Goal: Task Accomplishment & Management: Manage account settings

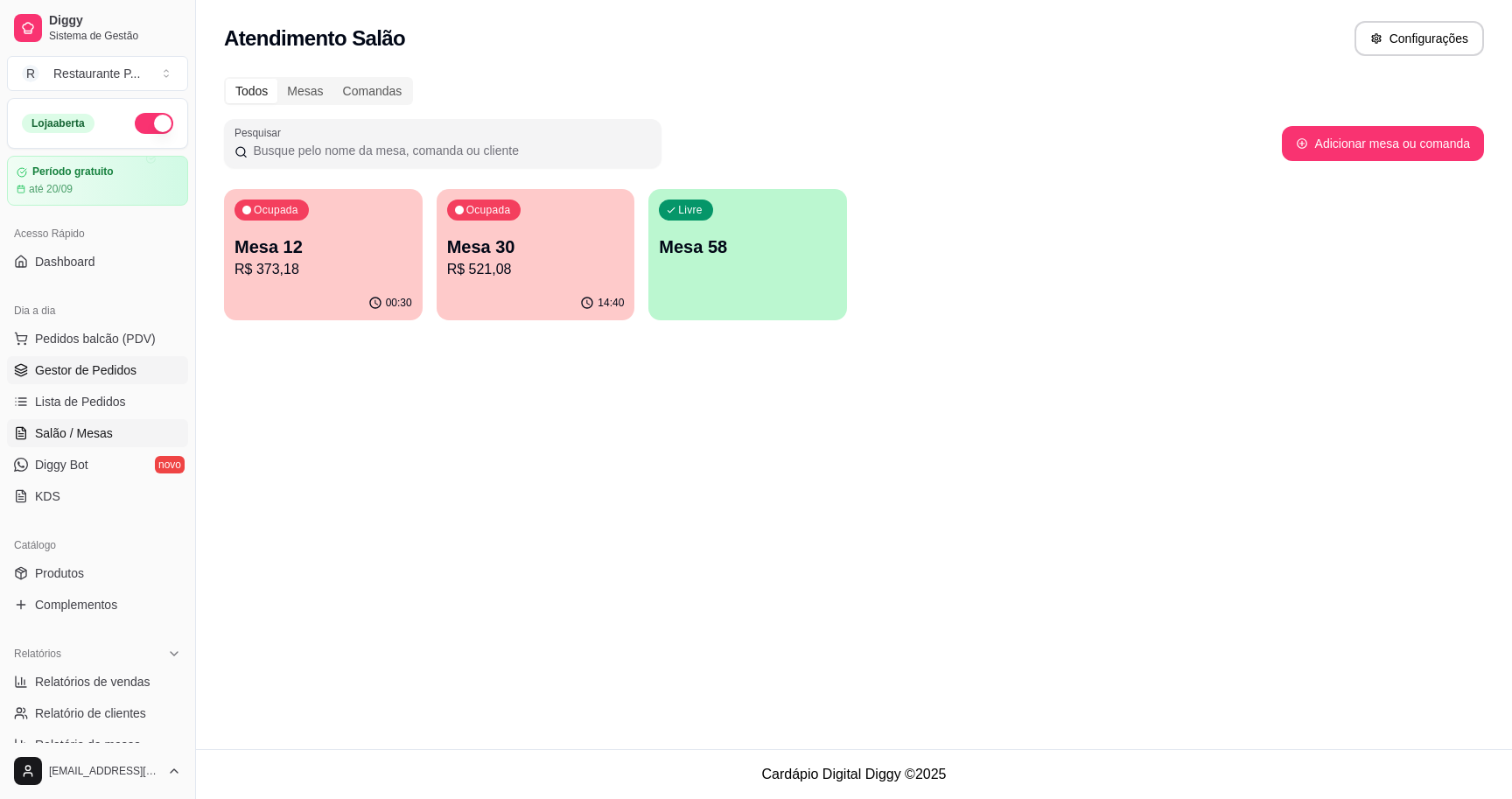
click at [137, 373] on span "Gestor de Pedidos" at bounding box center [86, 370] width 102 height 18
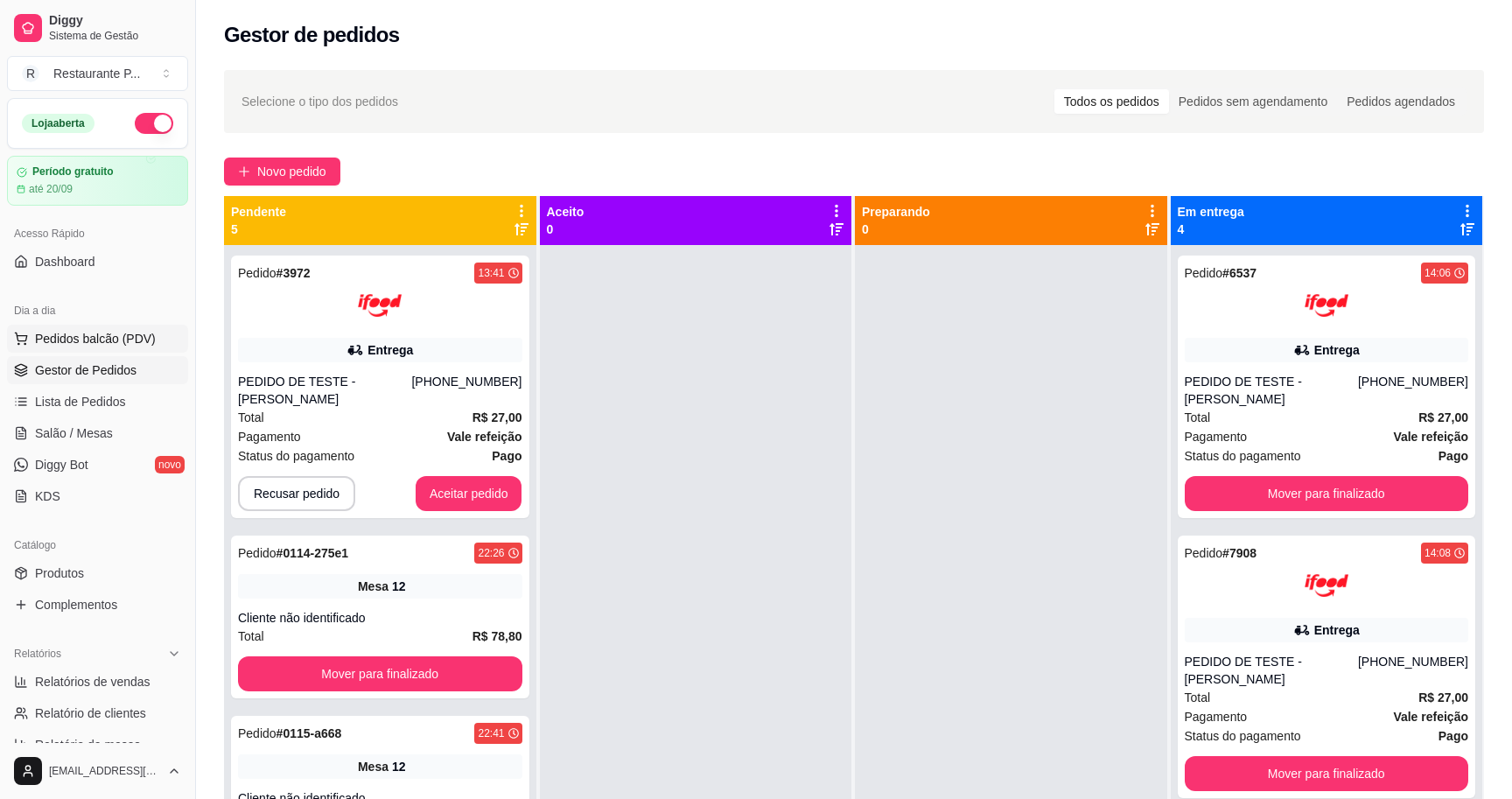
click at [77, 337] on span "Pedidos balcão (PDV)" at bounding box center [95, 339] width 121 height 18
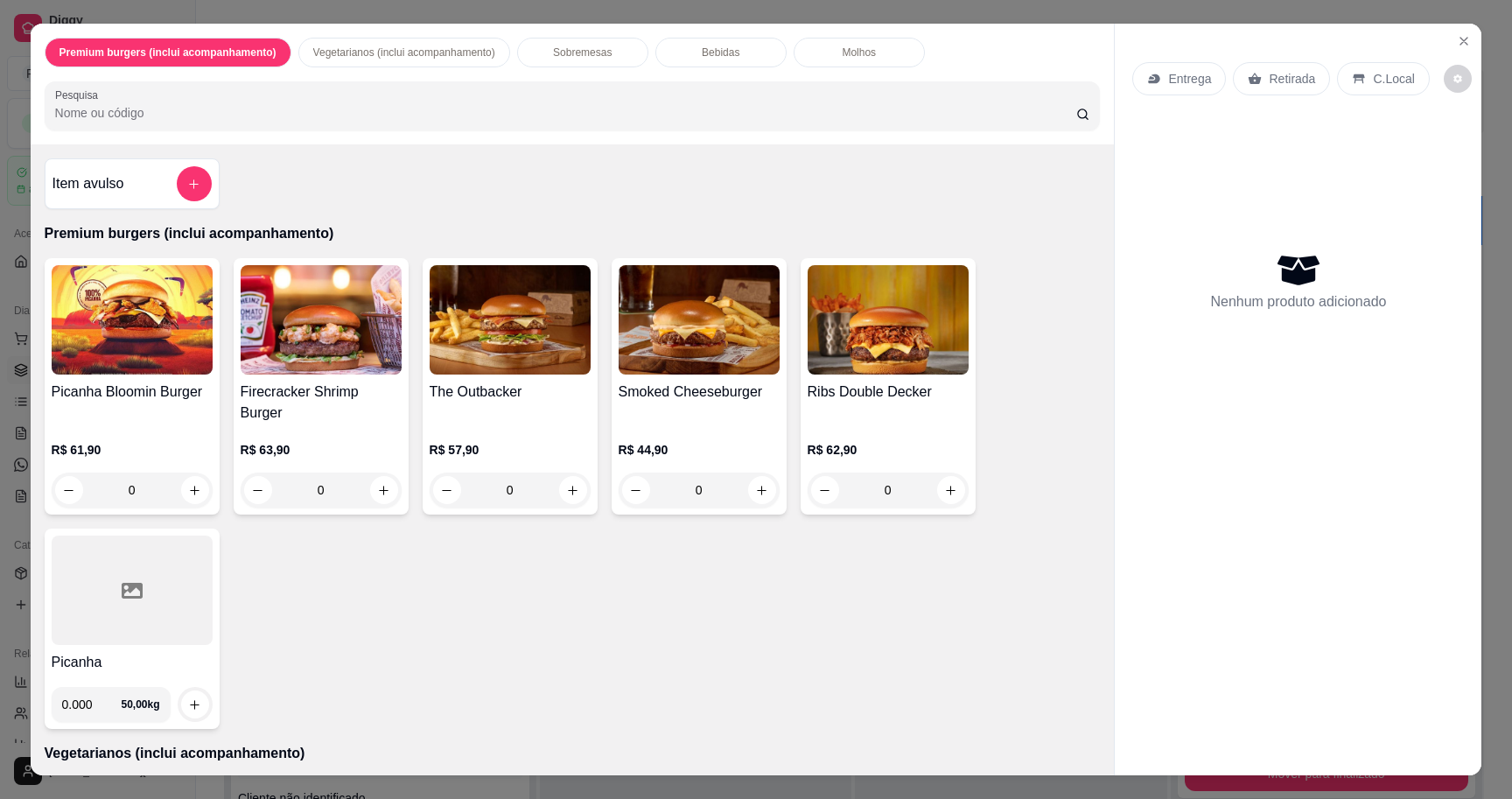
click at [26, 213] on div "Premium burgers (inclui acompanhamento) Vegetarianos (inclui acompanhamento) So…" at bounding box center [756, 399] width 1512 height 799
click at [1461, 47] on icon "Close" at bounding box center [1464, 41] width 14 height 14
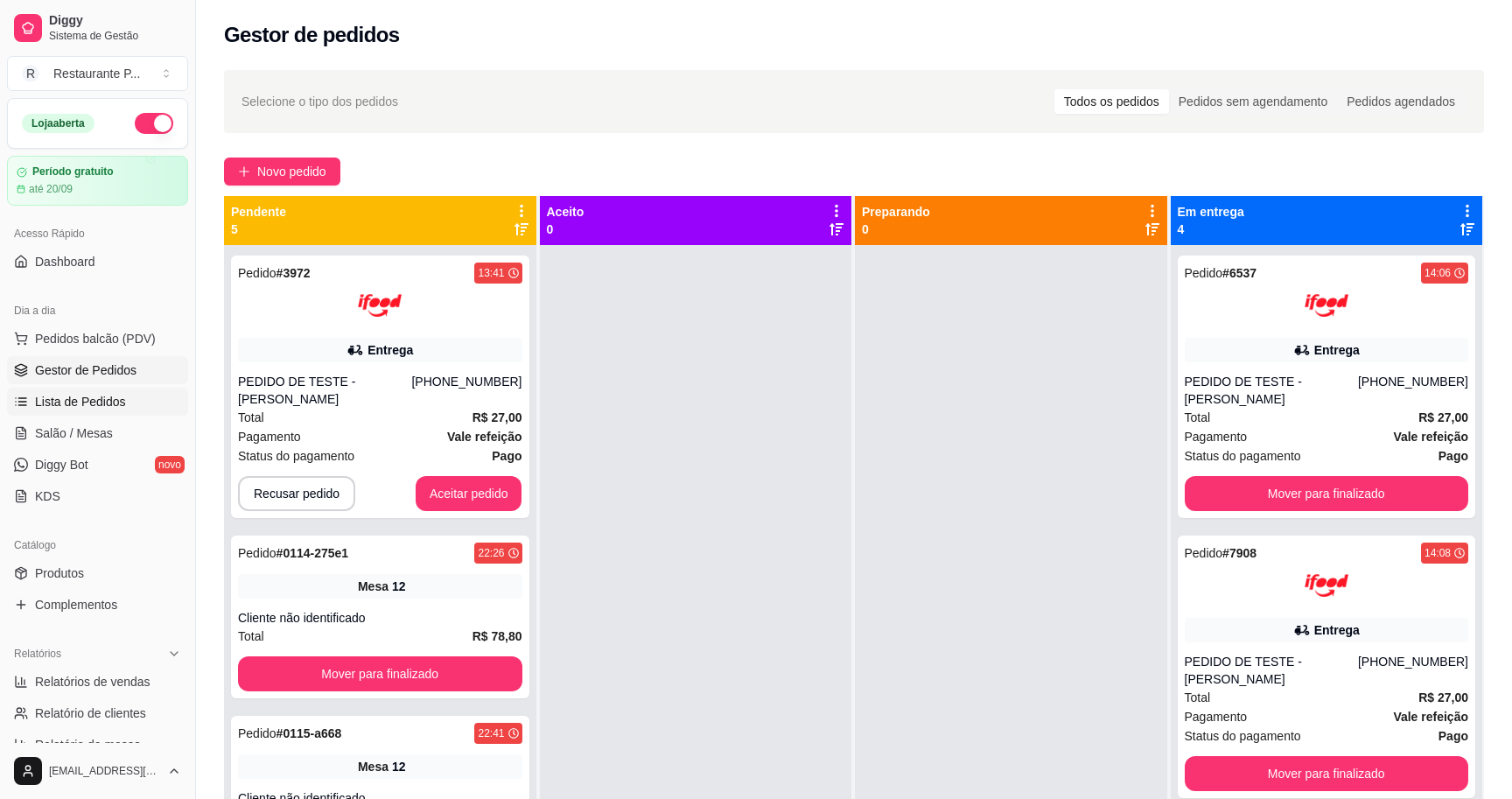
click at [117, 401] on span "Lista de Pedidos" at bounding box center [80, 402] width 91 height 18
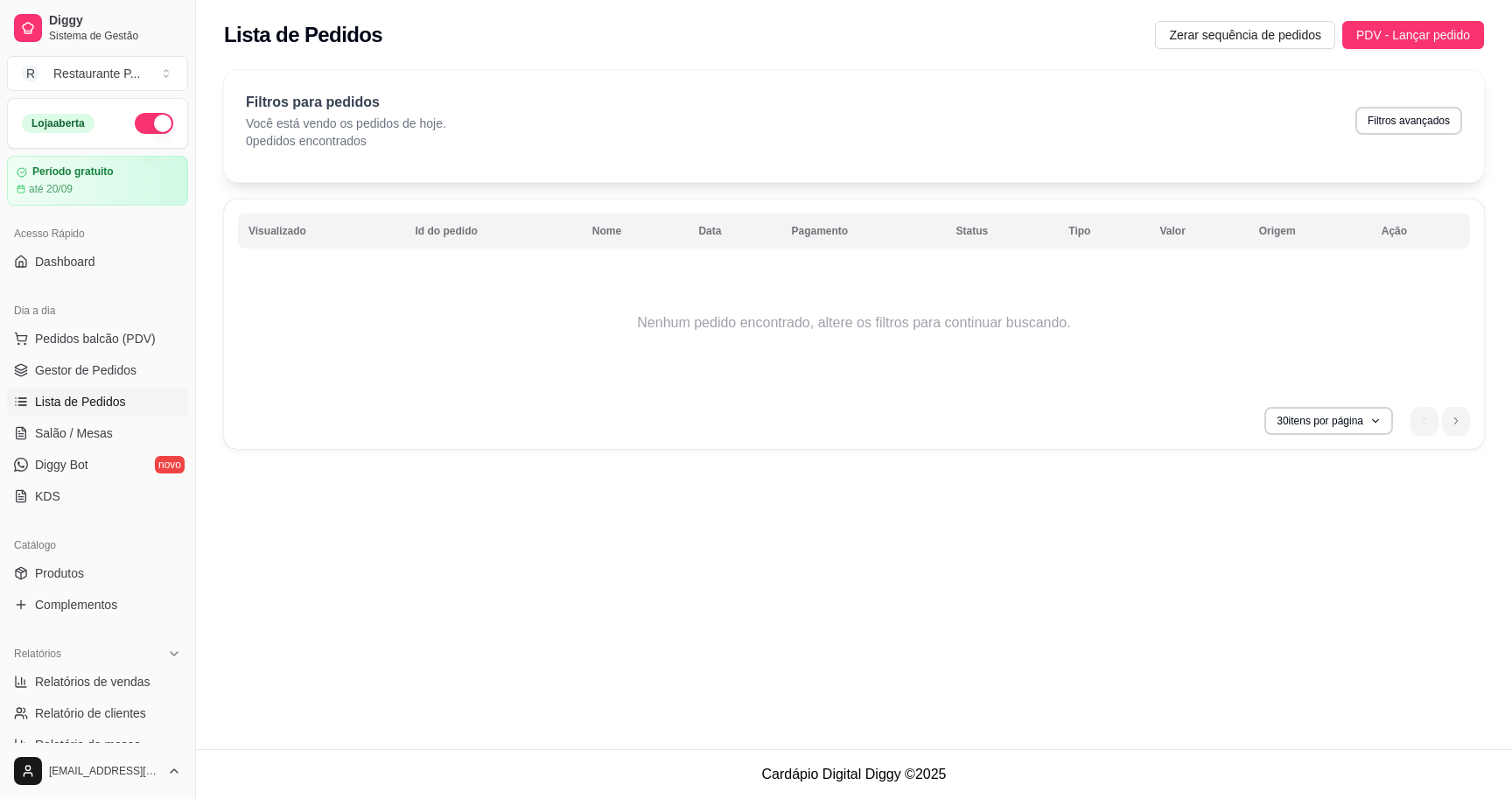
click at [102, 407] on span "Lista de Pedidos" at bounding box center [80, 402] width 91 height 18
click at [1407, 127] on button "Filtros avançados" at bounding box center [1409, 121] width 107 height 28
select select "0"
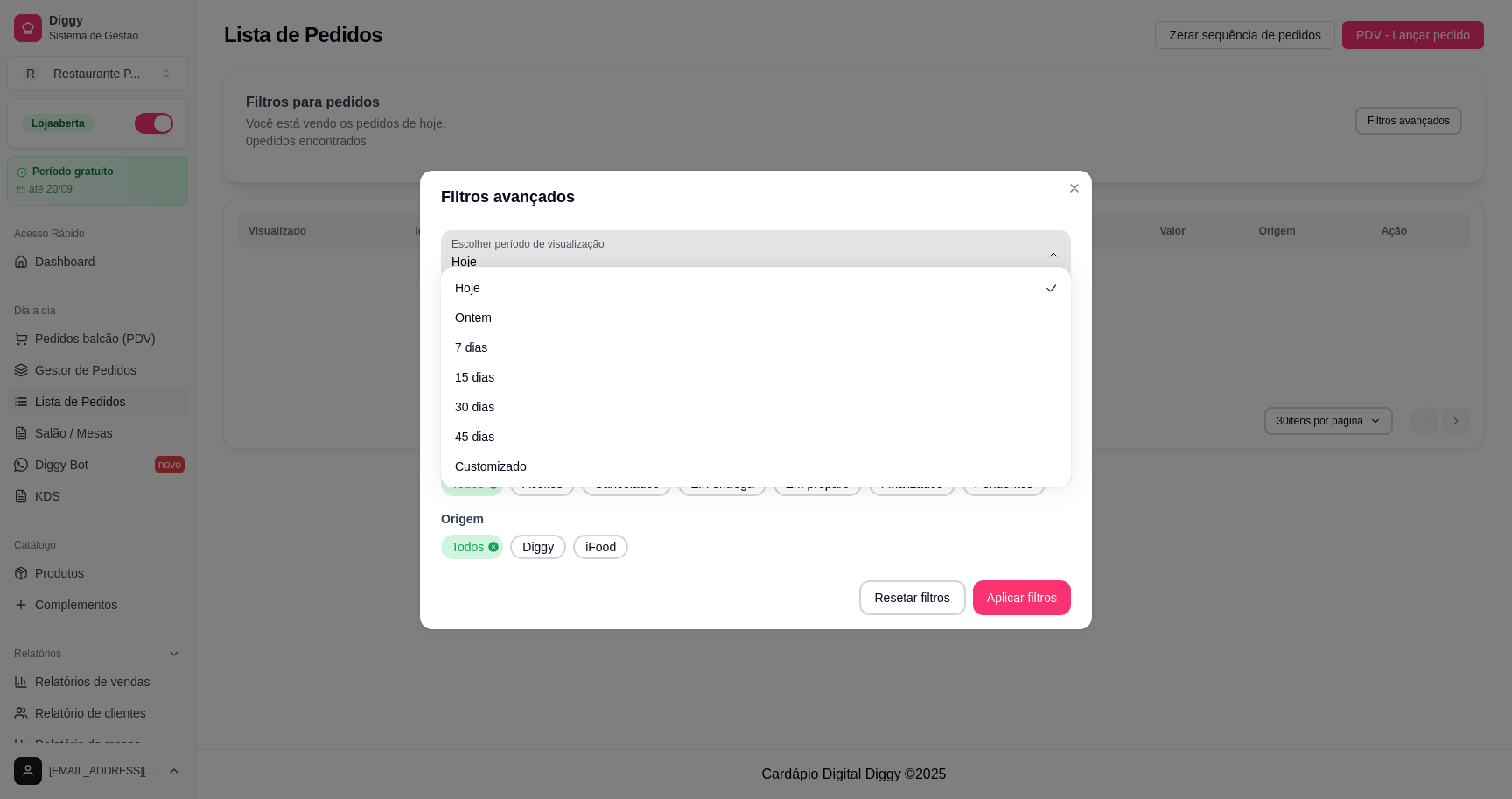
click at [507, 253] on span "Hoje" at bounding box center [745, 261] width 588 height 18
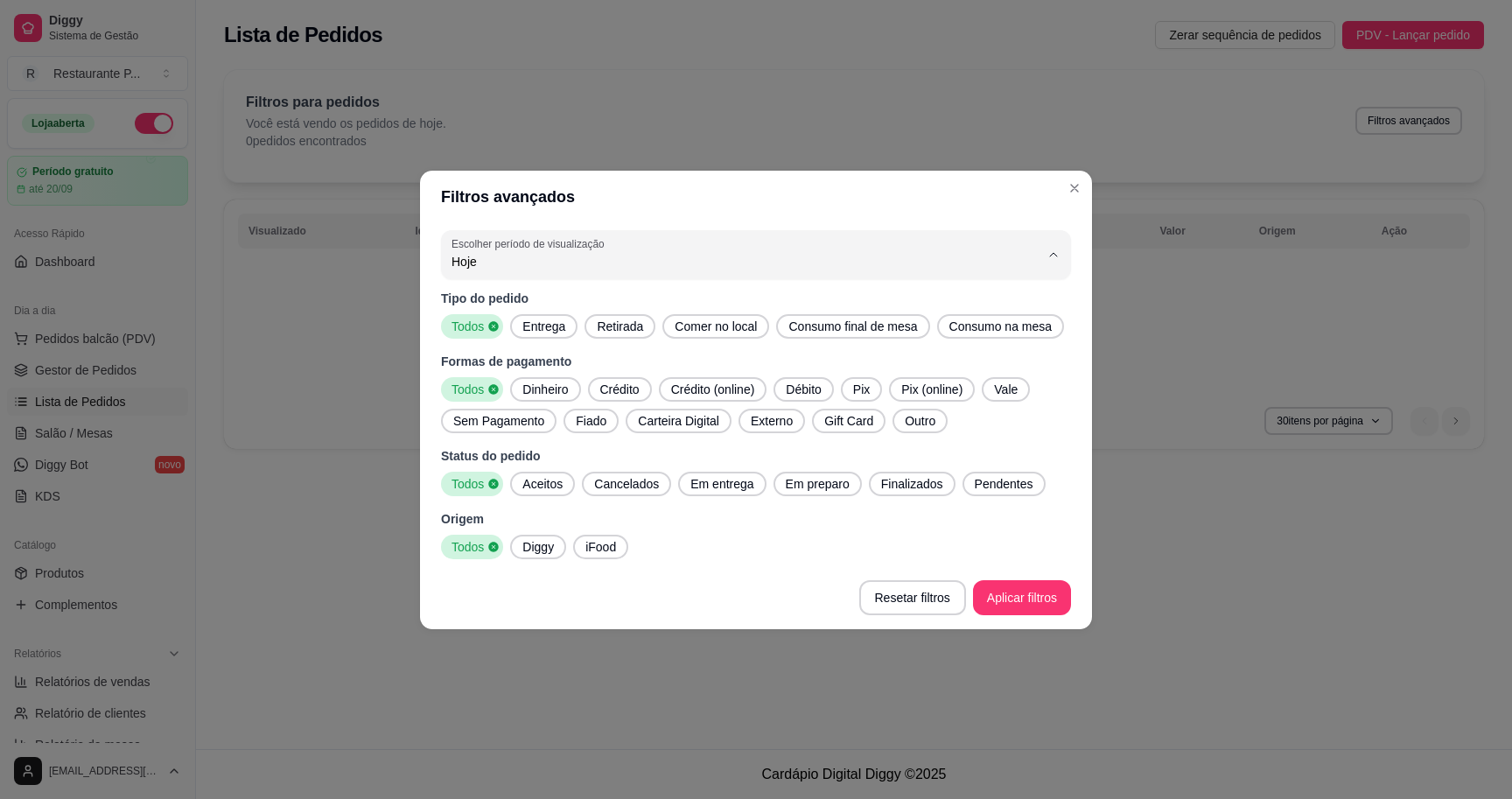
click at [543, 425] on li "45 dias" at bounding box center [756, 430] width 592 height 27
type input "45"
select select "45"
